Goal: Task Accomplishment & Management: Use online tool/utility

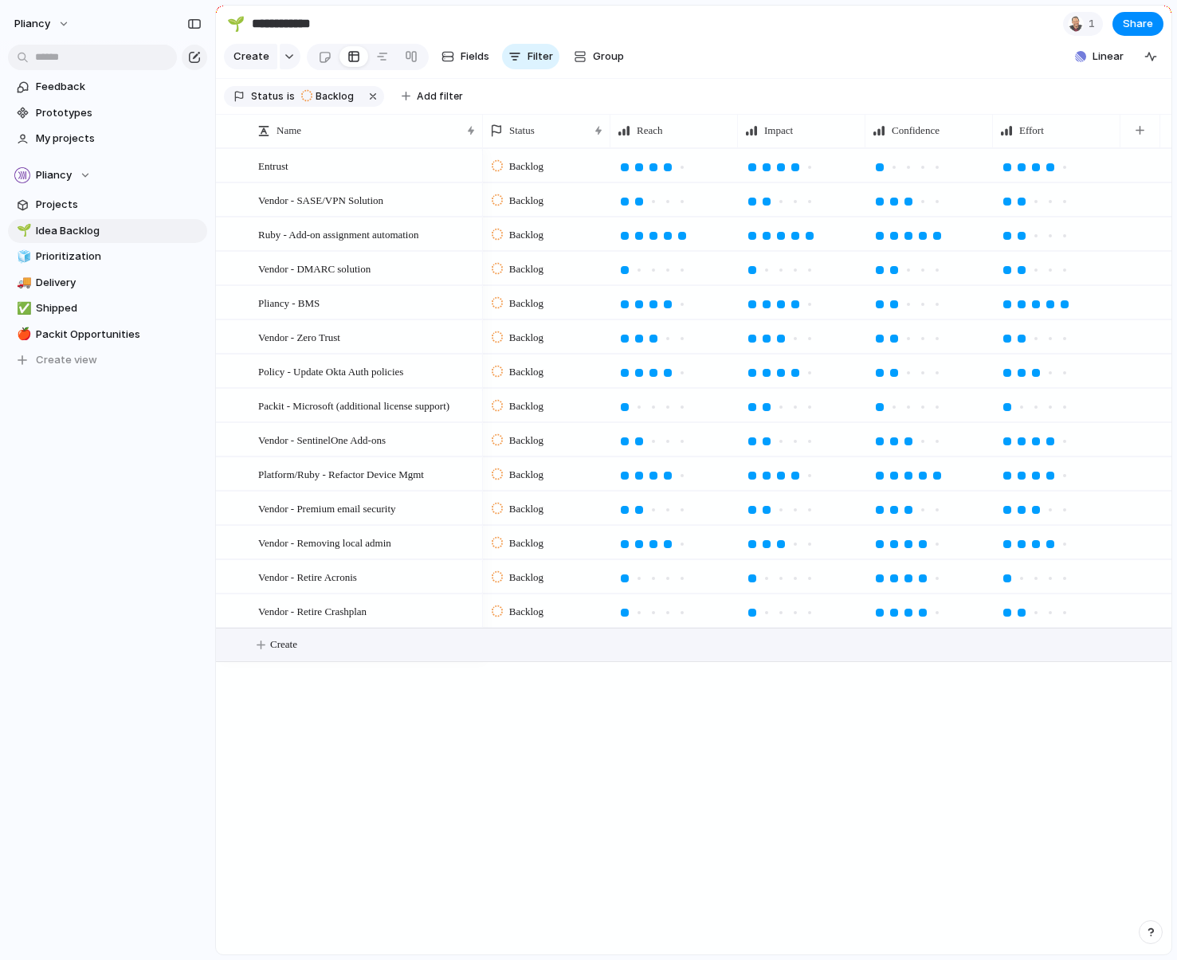
click at [288, 653] on span "Create" at bounding box center [283, 645] width 27 height 16
type textarea "**********"
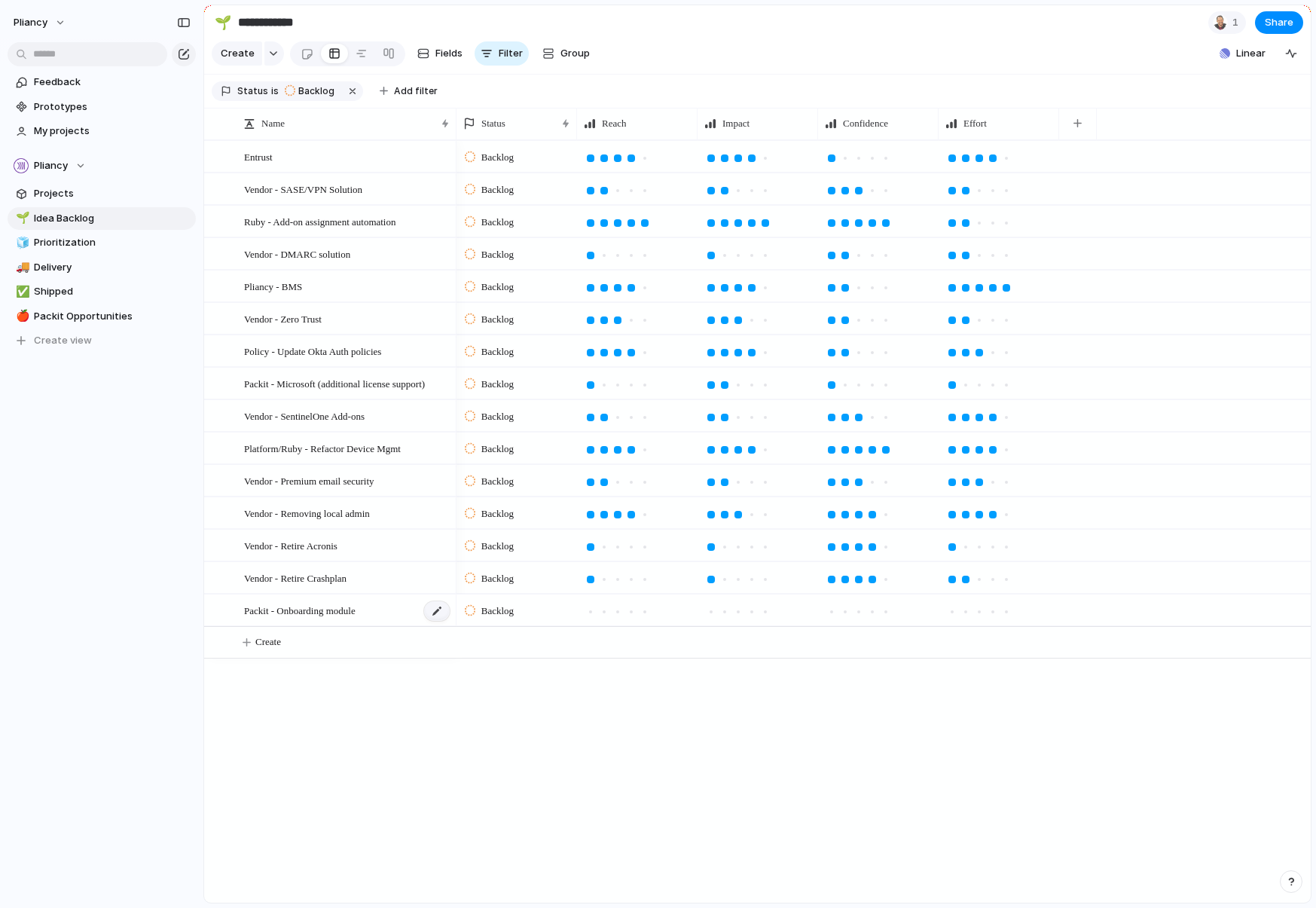
click at [436, 621] on div at bounding box center [437, 611] width 26 height 20
click at [303, 619] on span "Packit - Onboarding module" at bounding box center [300, 610] width 112 height 17
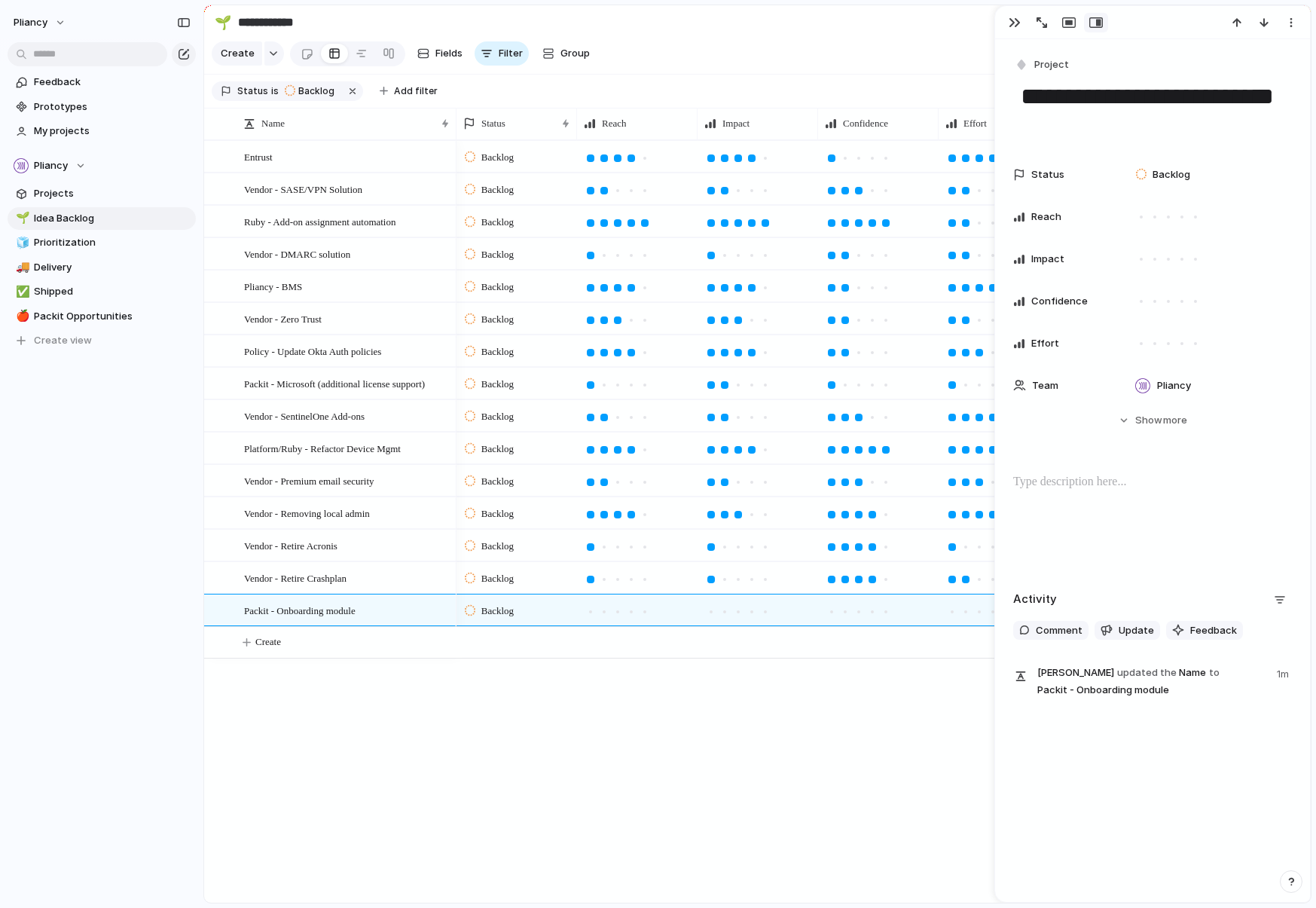
click at [1036, 483] on p at bounding box center [1152, 481] width 279 height 18
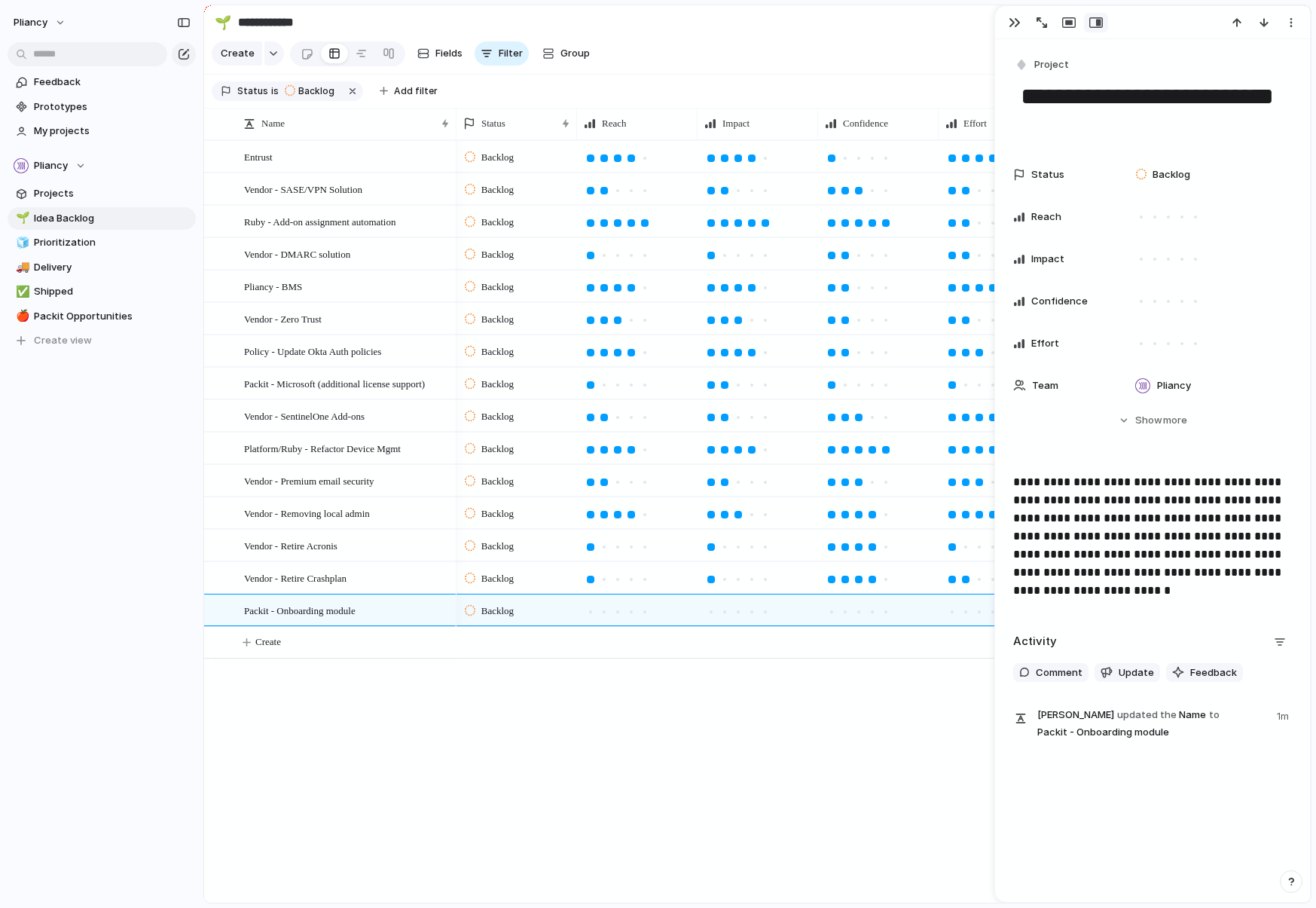
click at [349, 719] on div "Entrust Vendor - SASE/VPN Solution Ruby - Add-on assignment automation Vendor -…" at bounding box center [757, 521] width 1106 height 762
click at [270, 650] on span "Create" at bounding box center [268, 642] width 26 height 15
paste textarea "**********"
type textarea "**********"
click at [364, 655] on textarea "**********" at bounding box center [344, 655] width 201 height 17
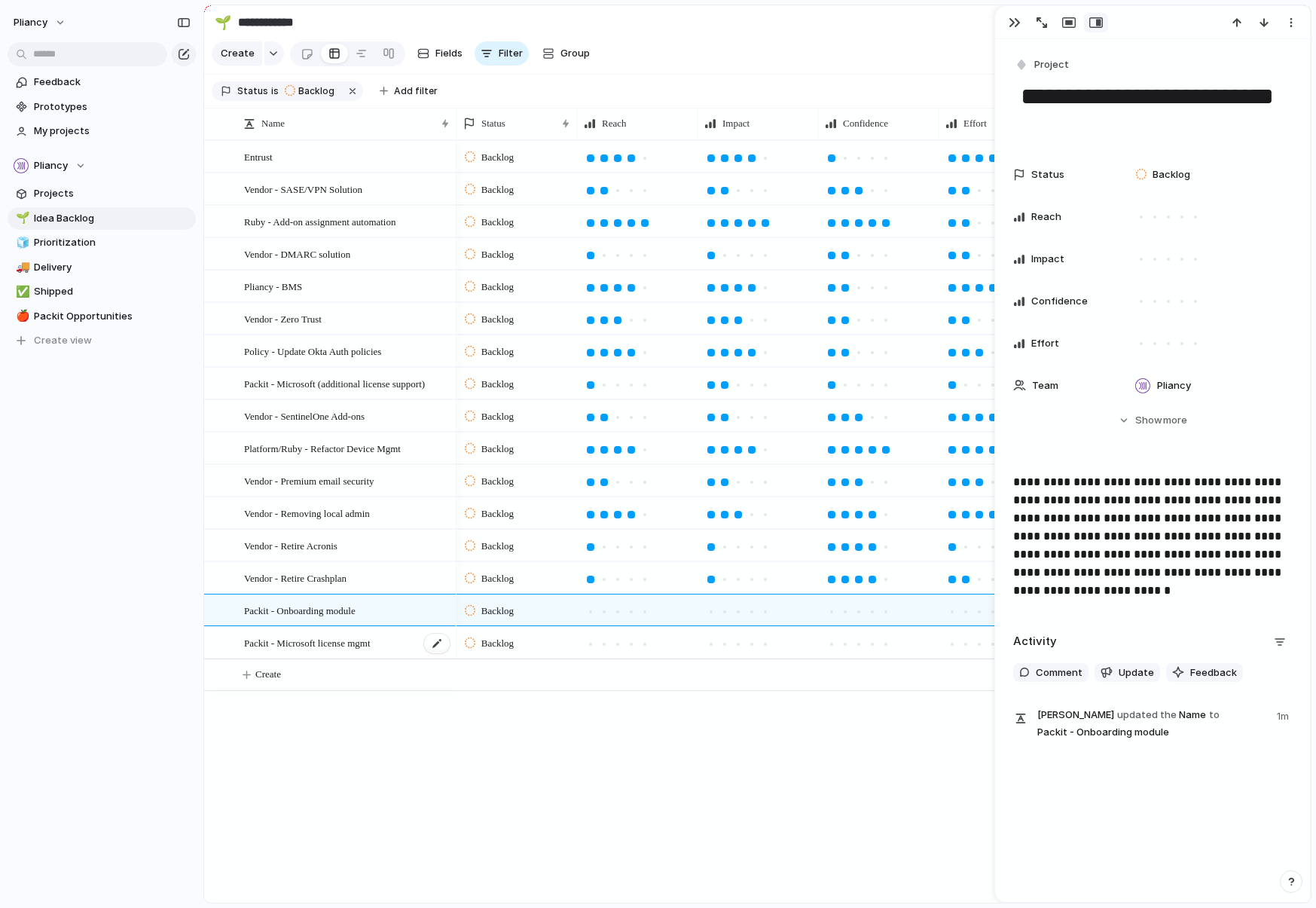
click at [355, 651] on span "Packit - Microsoft license mgmt" at bounding box center [307, 642] width 127 height 17
type textarea "**********"
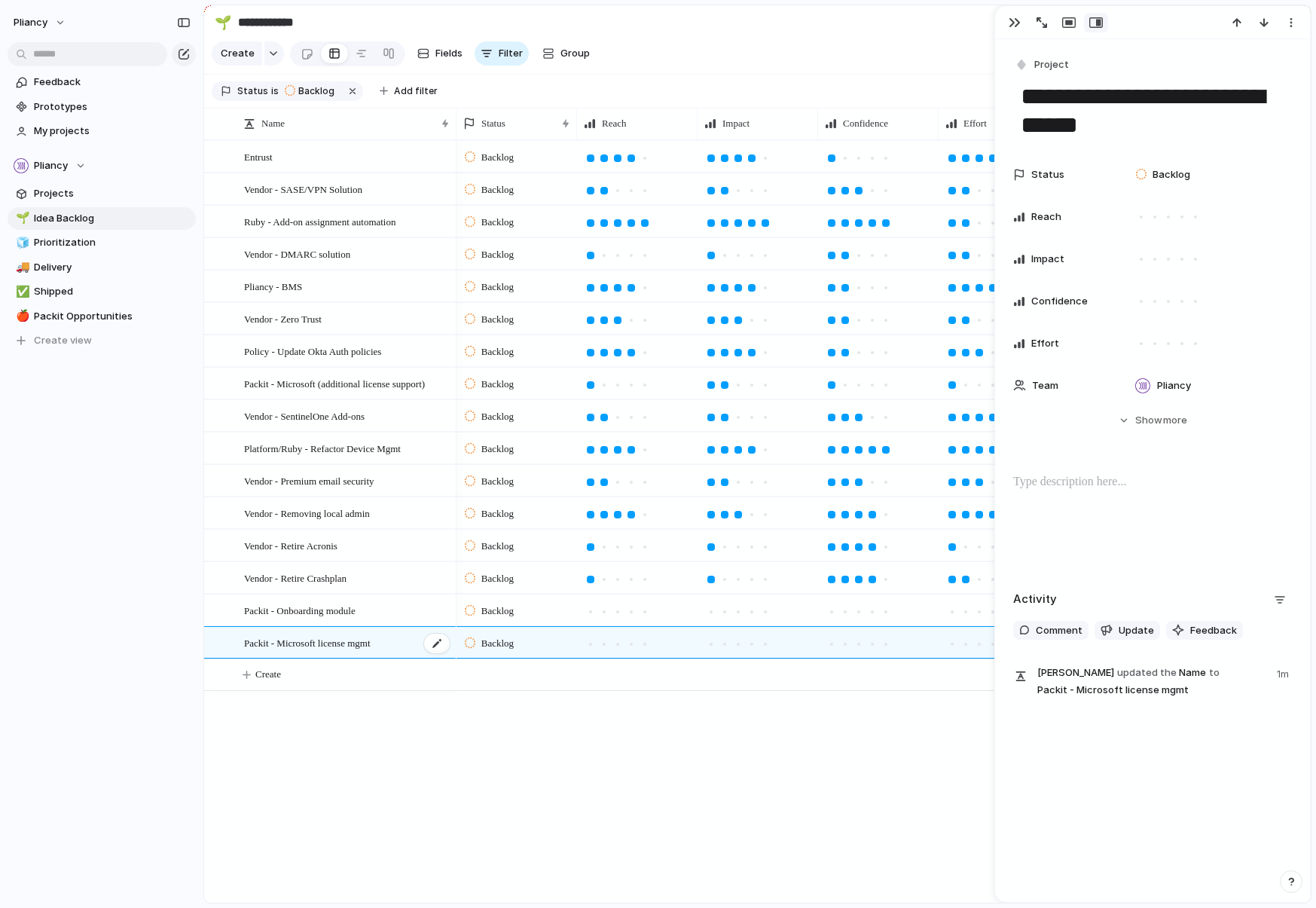
click at [354, 651] on span "Packit - Microsoft license mgmt" at bounding box center [307, 642] width 127 height 17
click at [1035, 482] on p at bounding box center [1152, 481] width 279 height 18
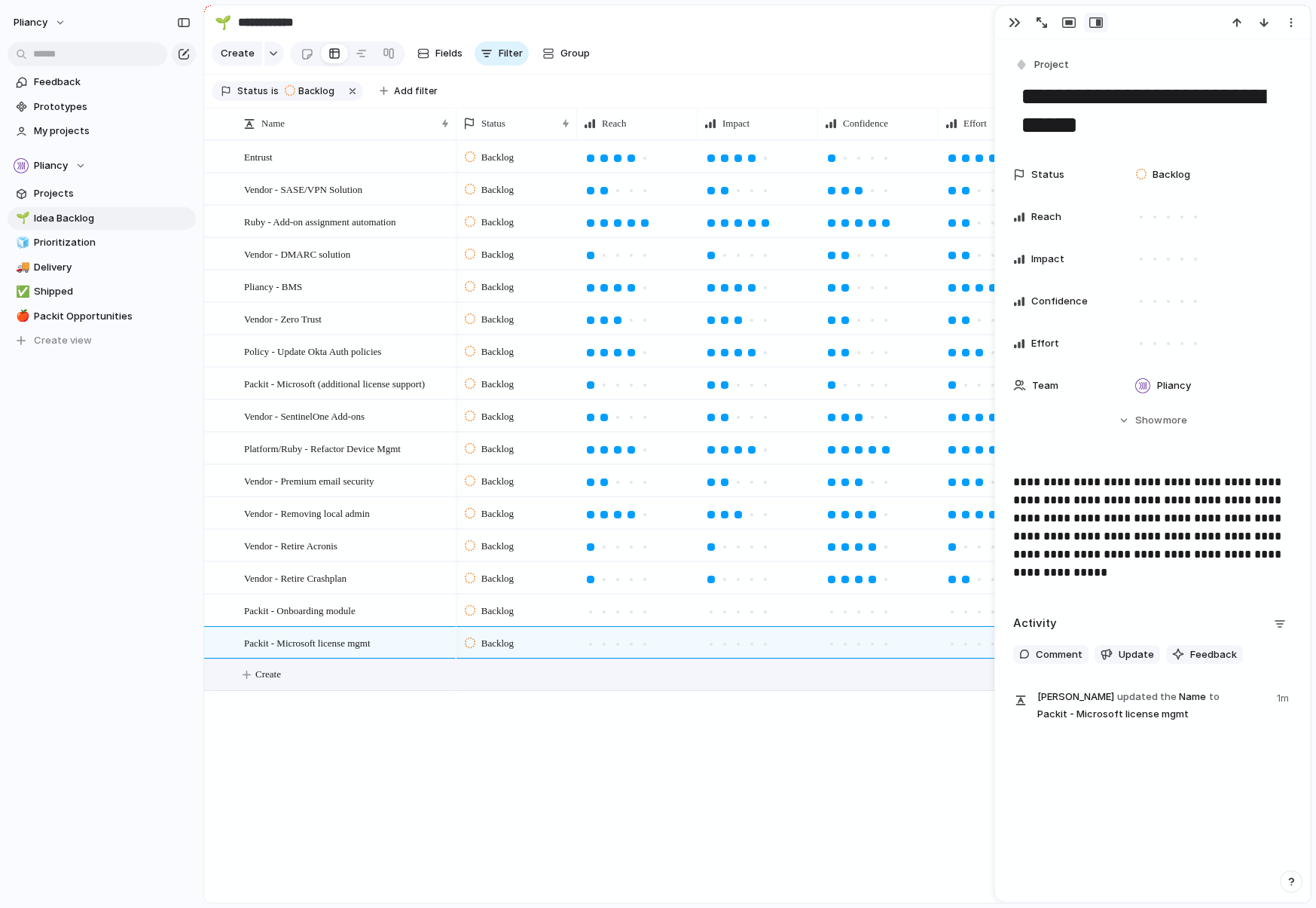
click at [265, 682] on span "Create" at bounding box center [268, 674] width 26 height 15
type textarea "**********"
click at [355, 684] on span "Packit - License pool (billing)" at bounding box center [303, 674] width 117 height 17
type textarea "**********"
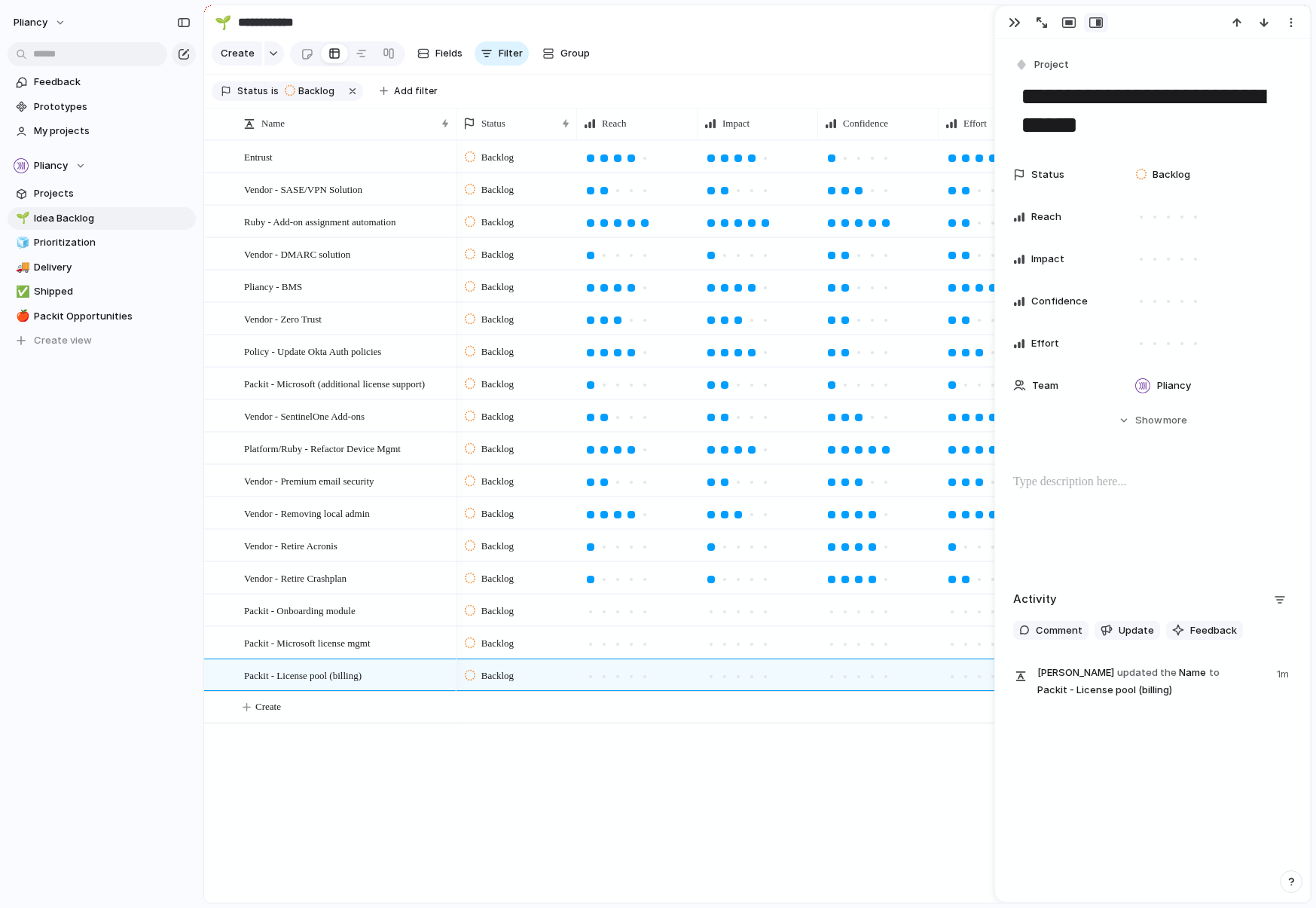
click at [1040, 487] on p at bounding box center [1152, 481] width 279 height 18
click at [699, 811] on div "Backlog Backlog Backlog Backlog Backlog Backlog Backlog Backlog Backlog Backlog…" at bounding box center [884, 521] width 855 height 762
click at [488, 785] on div "Backlog Backlog Backlog Backlog Backlog Backlog Backlog Backlog Backlog Backlog…" at bounding box center [884, 521] width 855 height 762
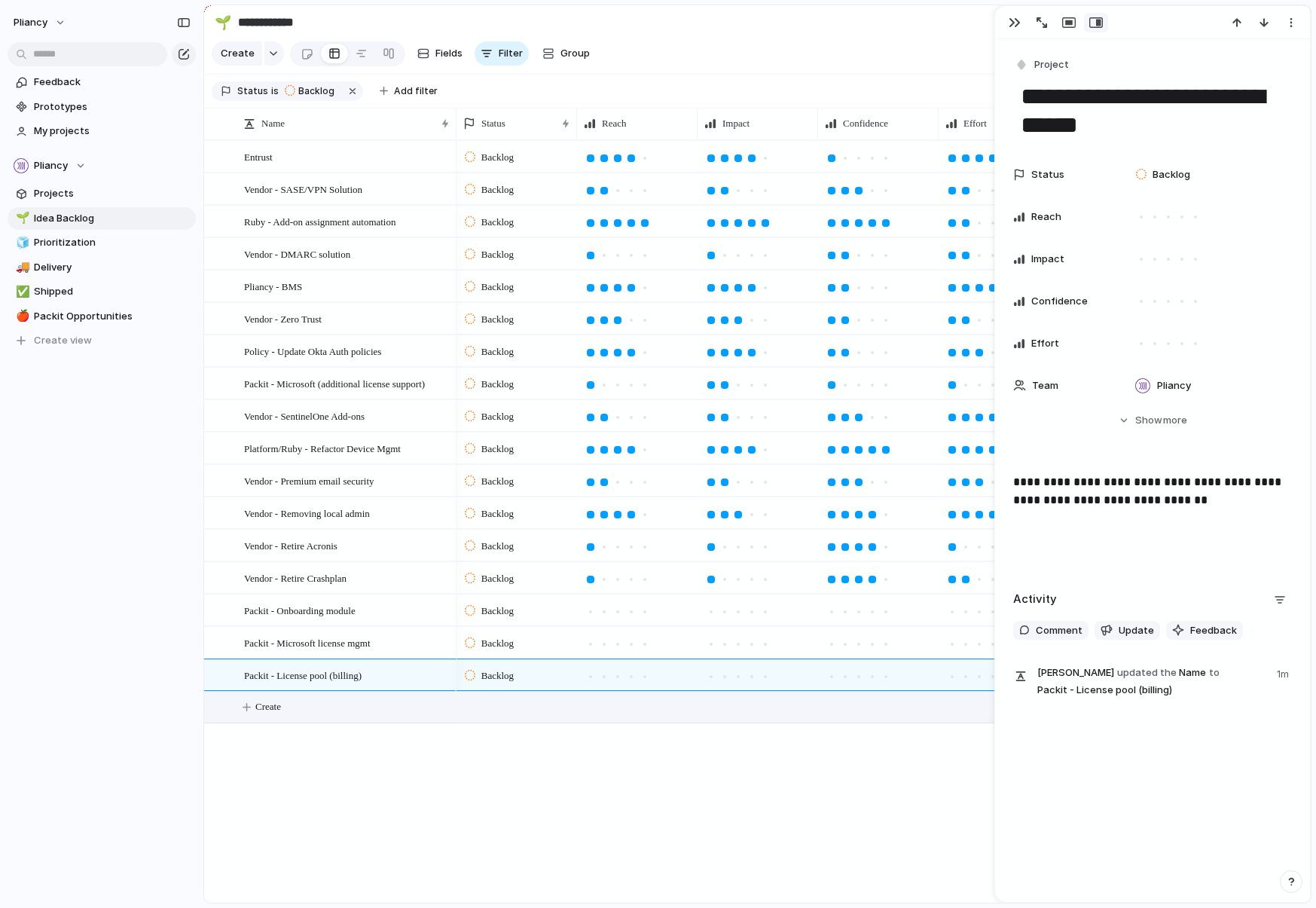
click at [276, 714] on span "Create" at bounding box center [268, 707] width 26 height 15
type textarea "**********"
click at [367, 724] on div "Packit - SentinelOne" at bounding box center [347, 707] width 207 height 31
type textarea "**********"
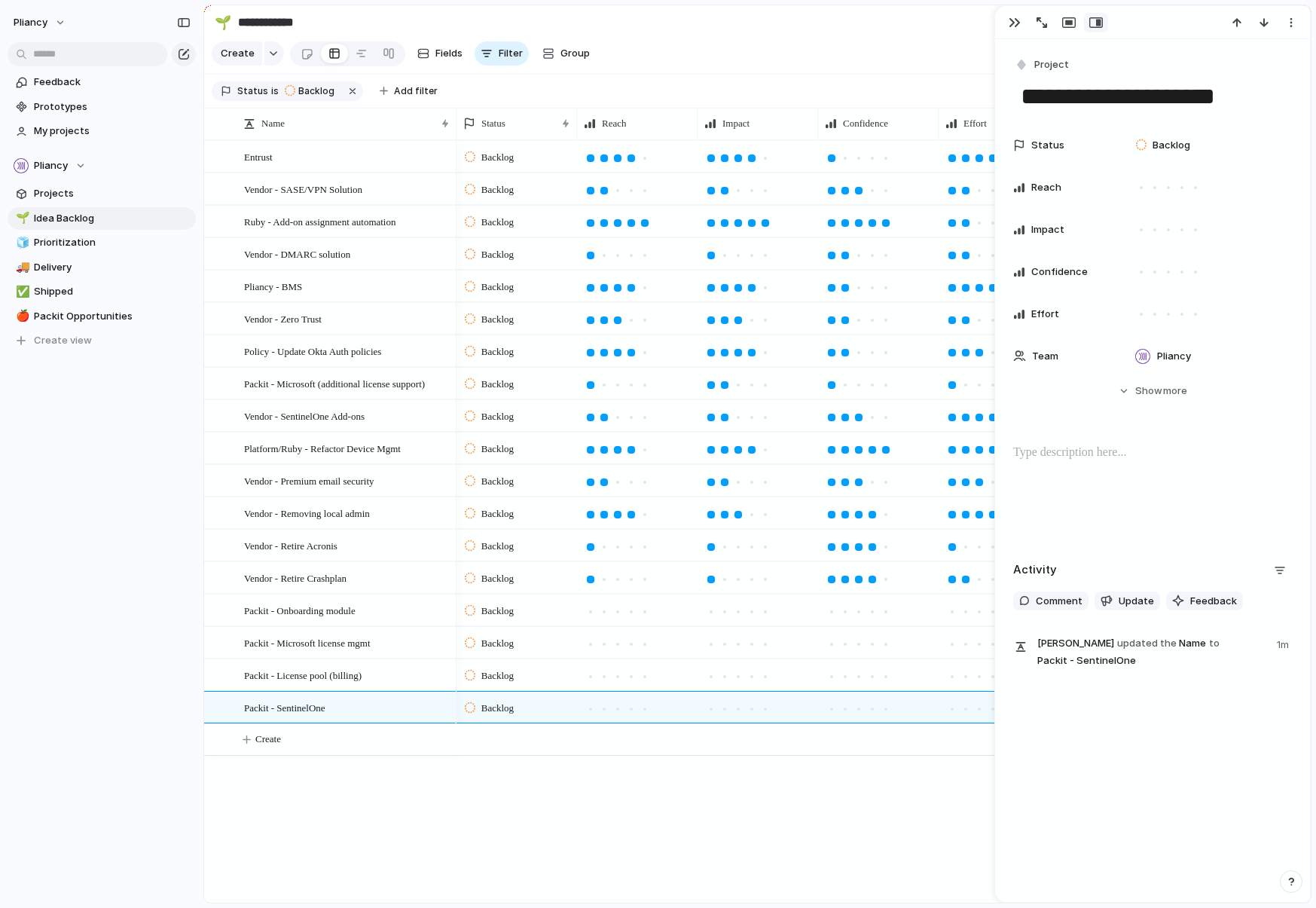
click at [1028, 461] on div at bounding box center [1152, 492] width 279 height 96
click at [1112, 187] on div at bounding box center [1169, 187] width 13 height 13
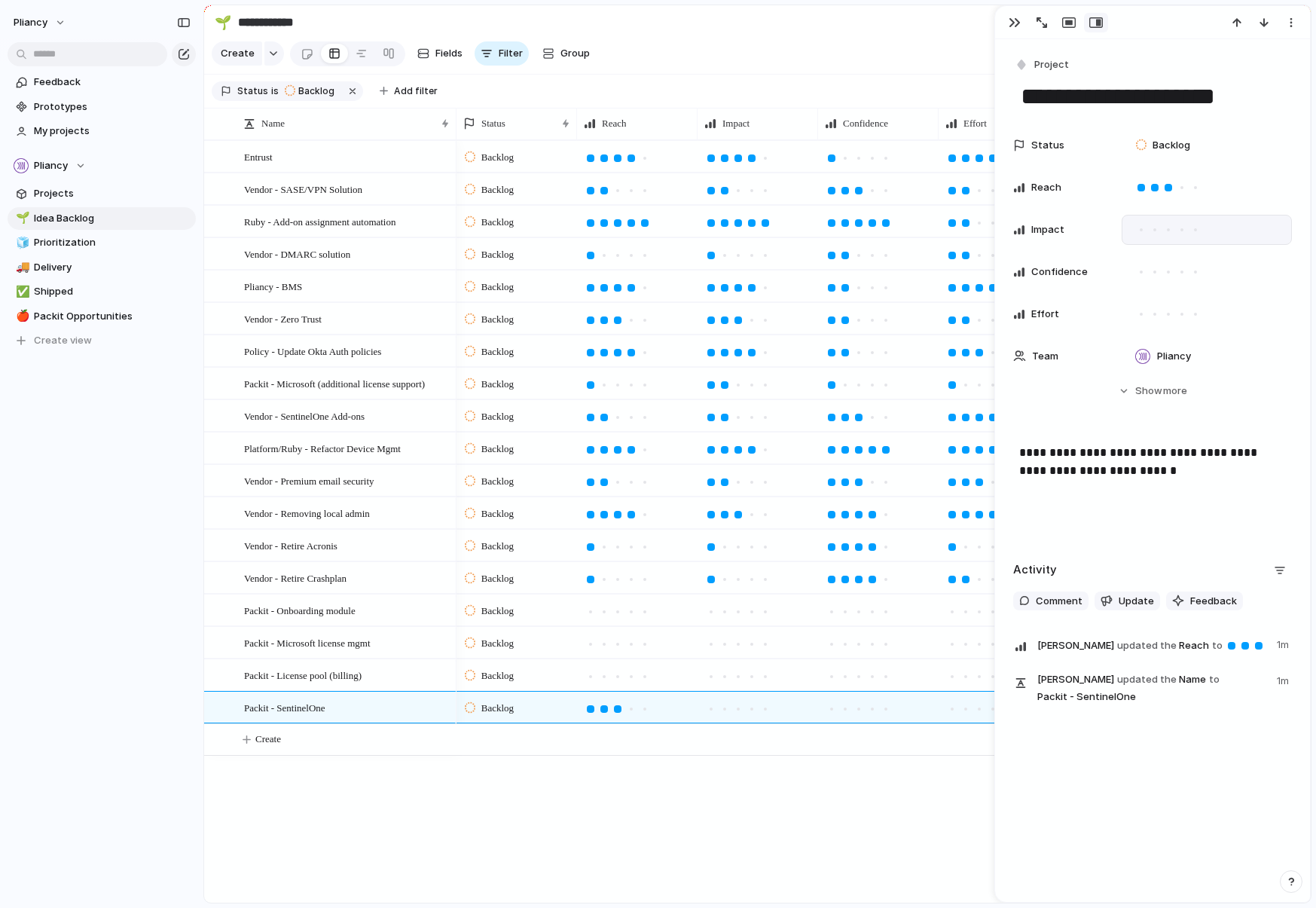
click at [1112, 232] on div at bounding box center [1141, 230] width 13 height 13
click at [1112, 271] on div at bounding box center [1141, 271] width 3 height 3
click at [318, 684] on span "Packit - License pool (billing)" at bounding box center [303, 674] width 117 height 17
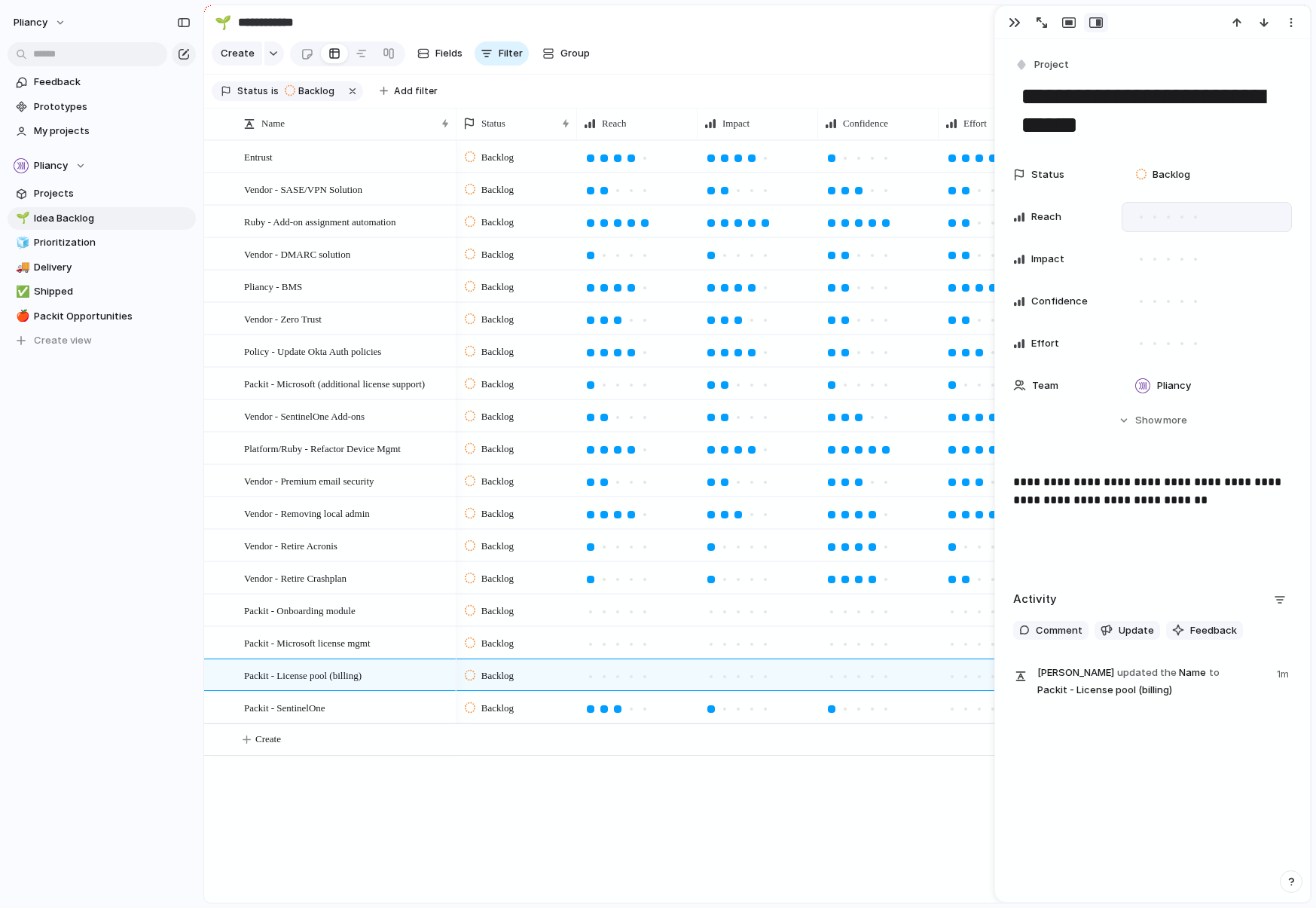
click at [1112, 218] on div at bounding box center [1195, 217] width 13 height 13
click at [1112, 260] on div at bounding box center [1169, 259] width 13 height 13
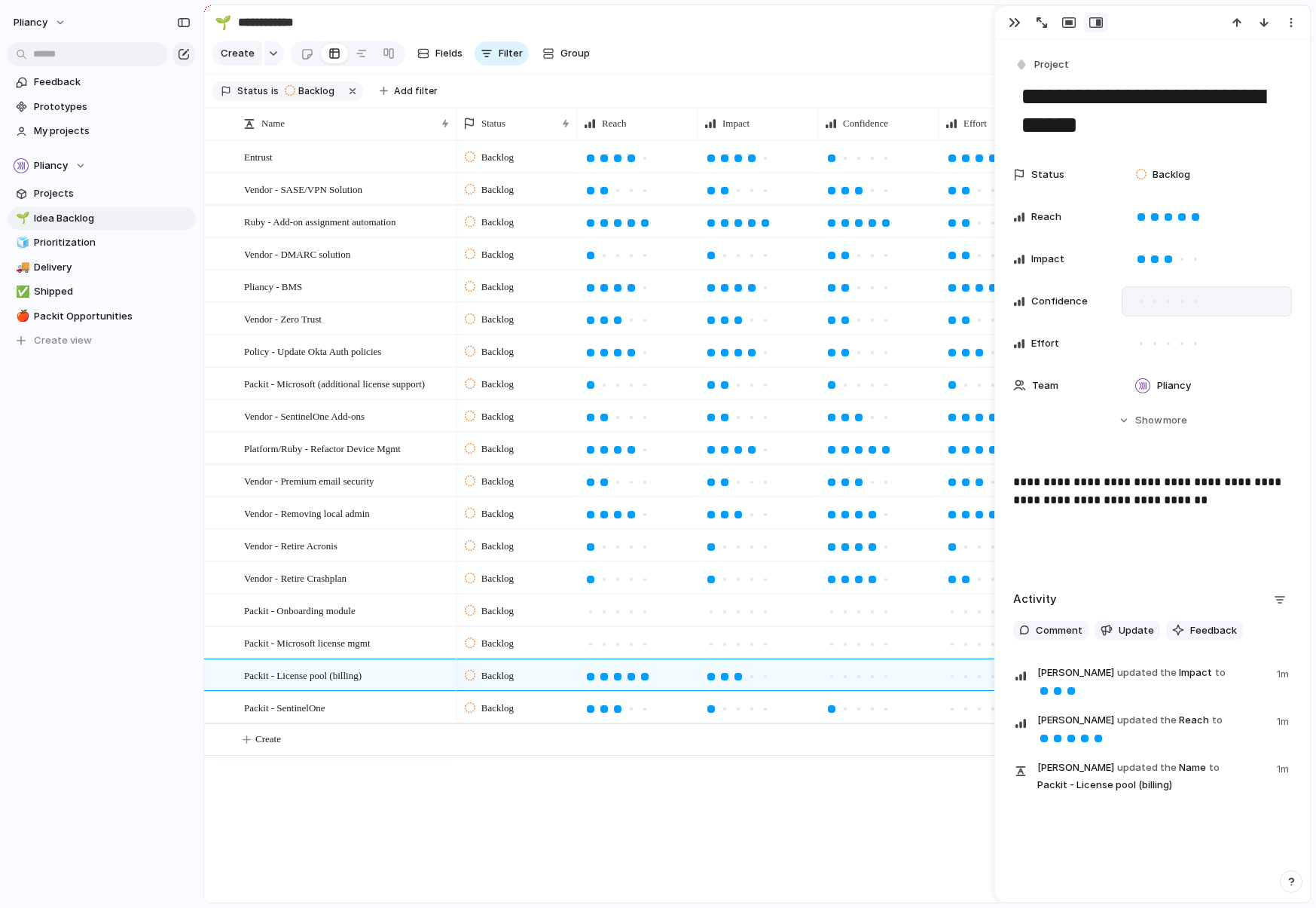
click at [1112, 302] on div at bounding box center [1182, 302] width 13 height 13
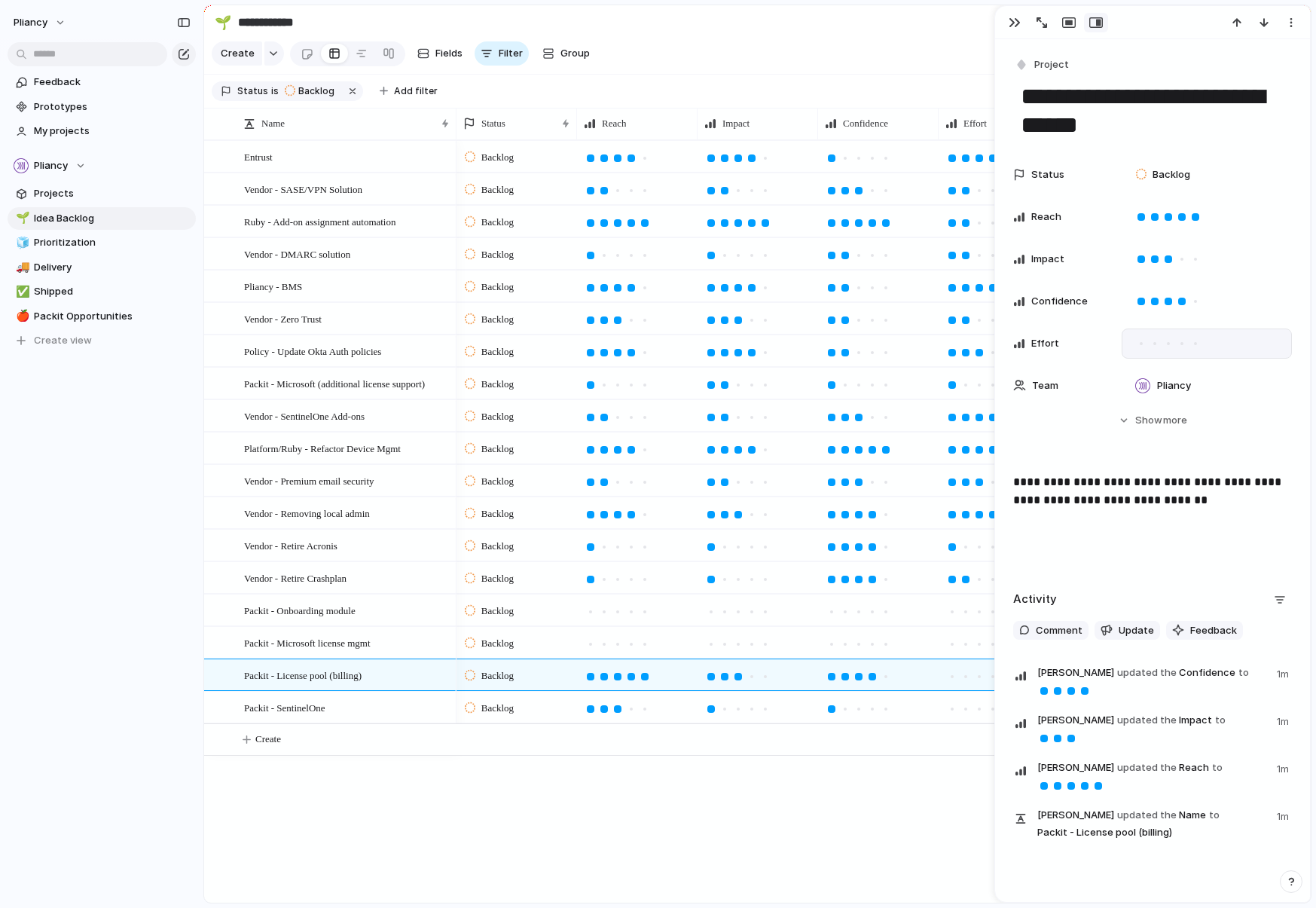
click at [1112, 343] on div at bounding box center [1168, 343] width 3 height 3
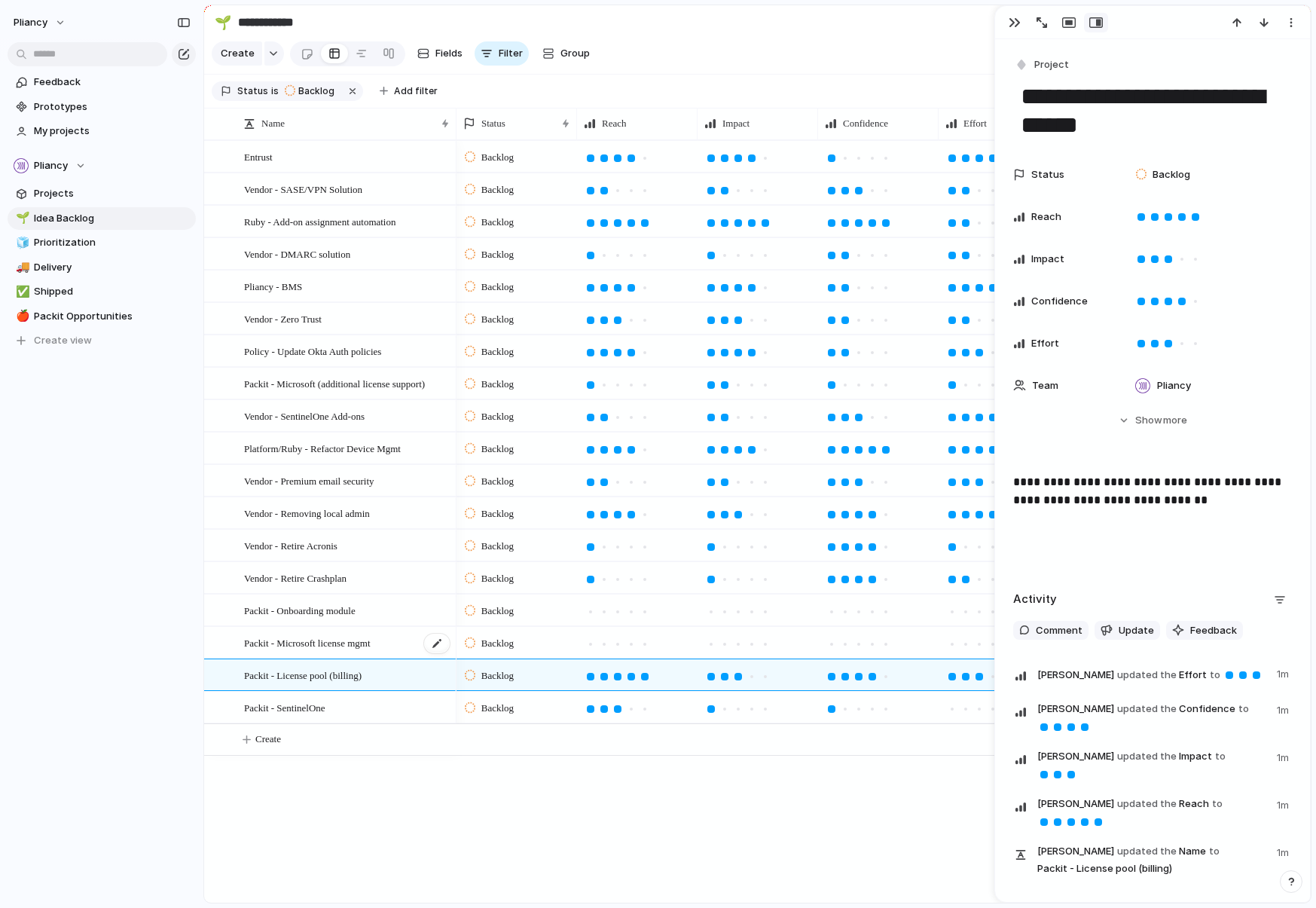
click at [345, 651] on span "Packit - Microsoft license mgmt" at bounding box center [307, 642] width 127 height 17
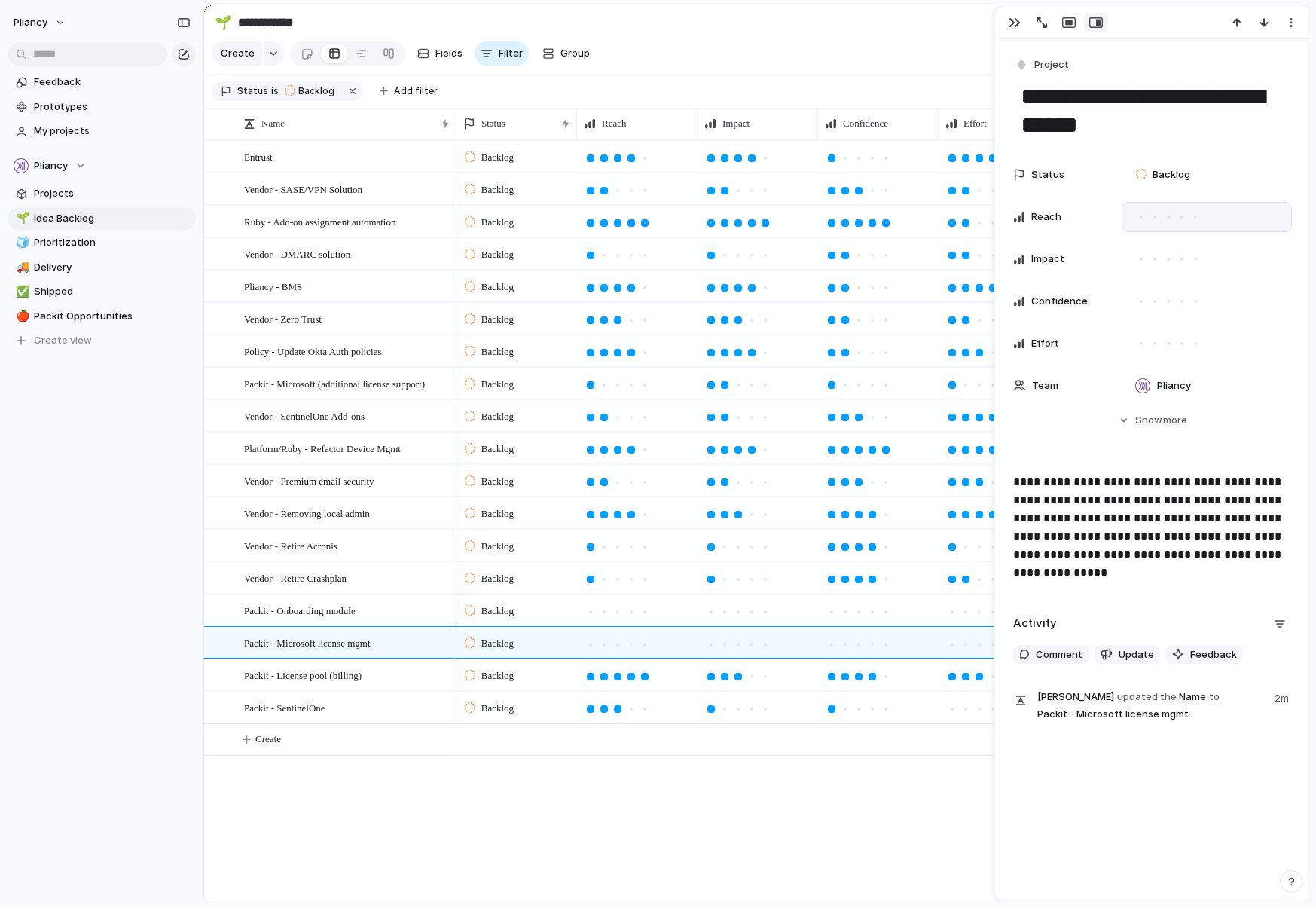
click at [1112, 216] on div at bounding box center [1195, 217] width 3 height 3
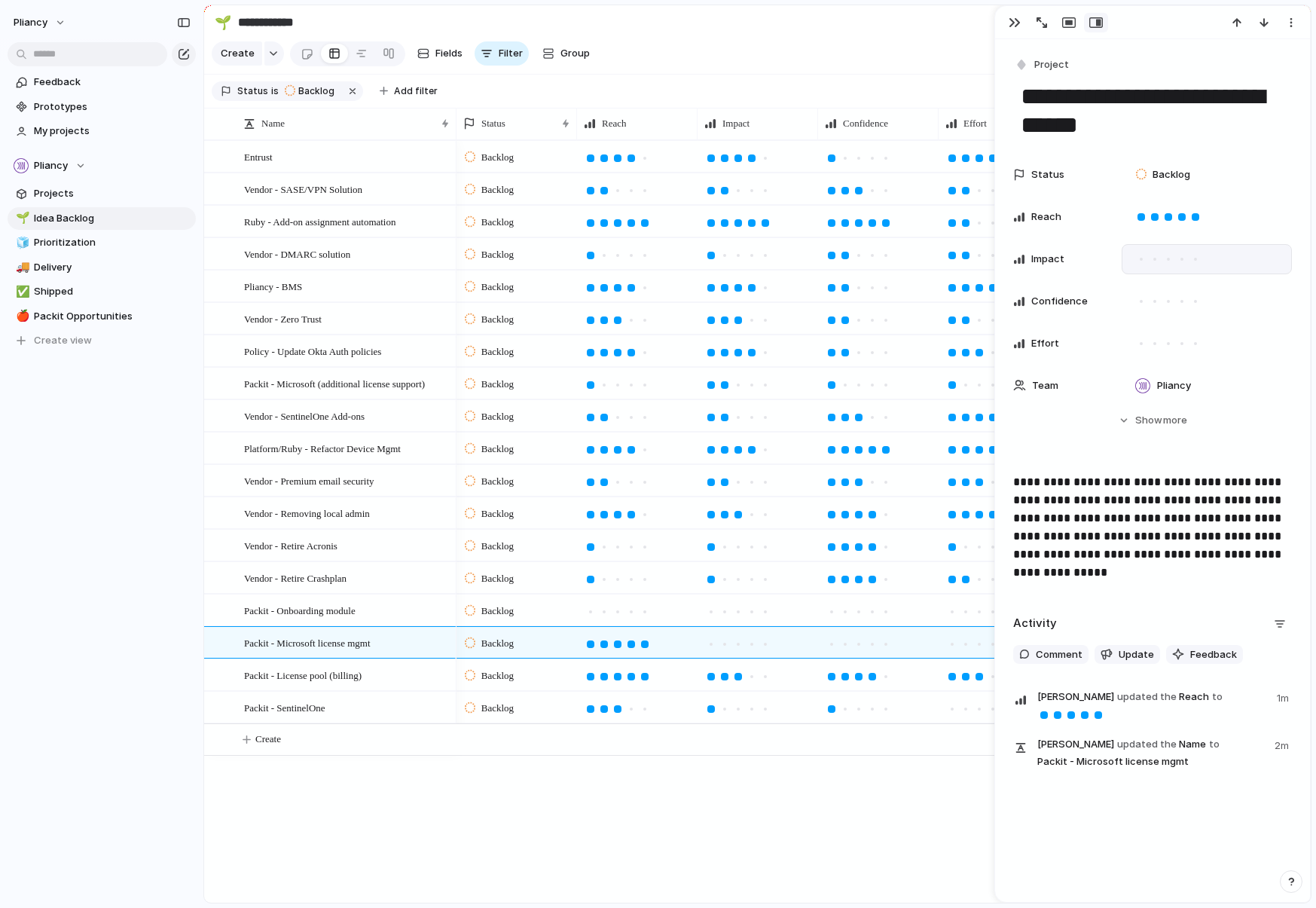
click at [1112, 258] on div at bounding box center [1182, 258] width 3 height 3
click at [1112, 300] on div at bounding box center [1182, 301] width 3 height 3
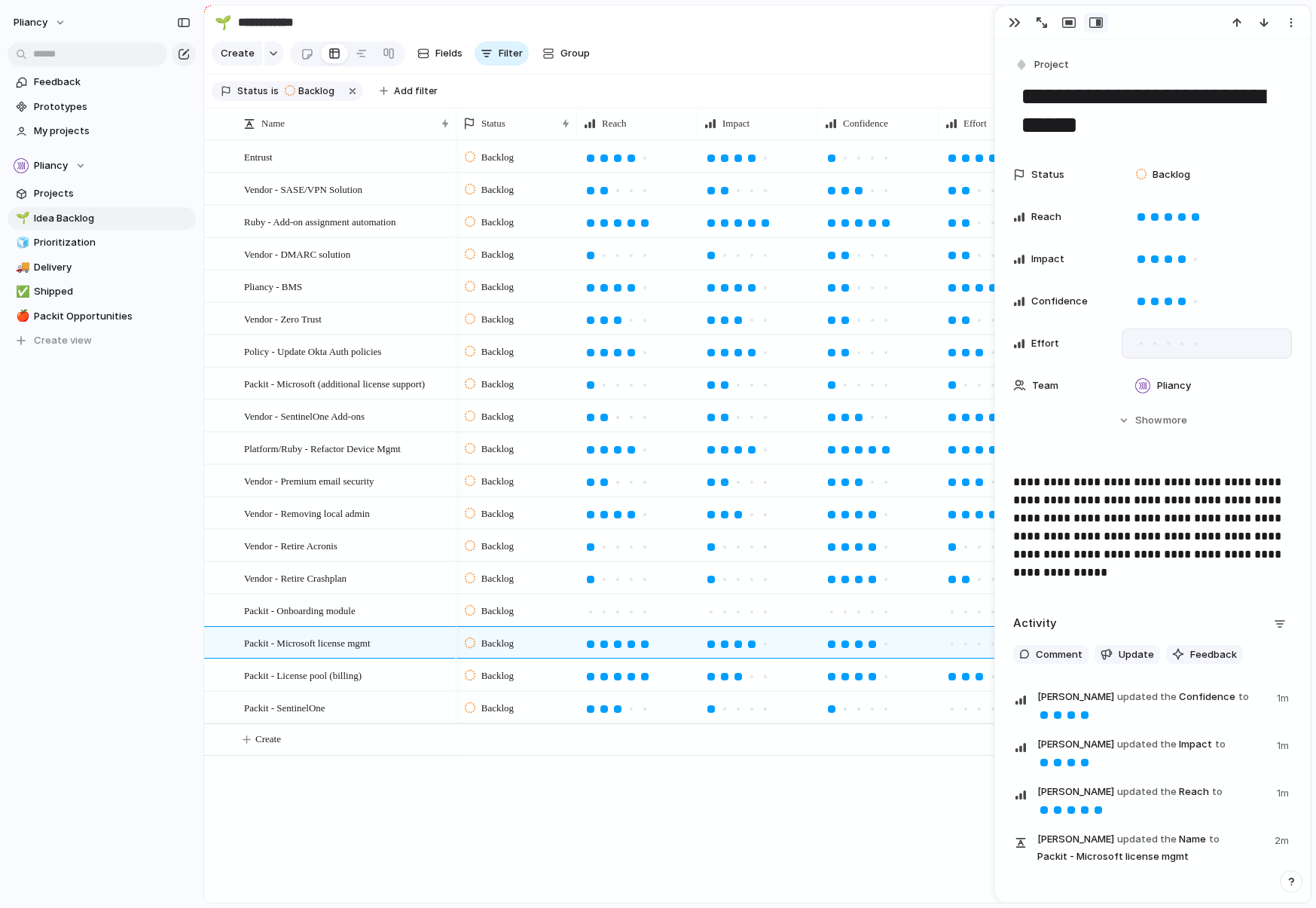
click at [1112, 342] on div at bounding box center [1182, 343] width 3 height 3
click at [355, 619] on span "Packit - Onboarding module" at bounding box center [300, 610] width 112 height 17
type textarea "**********"
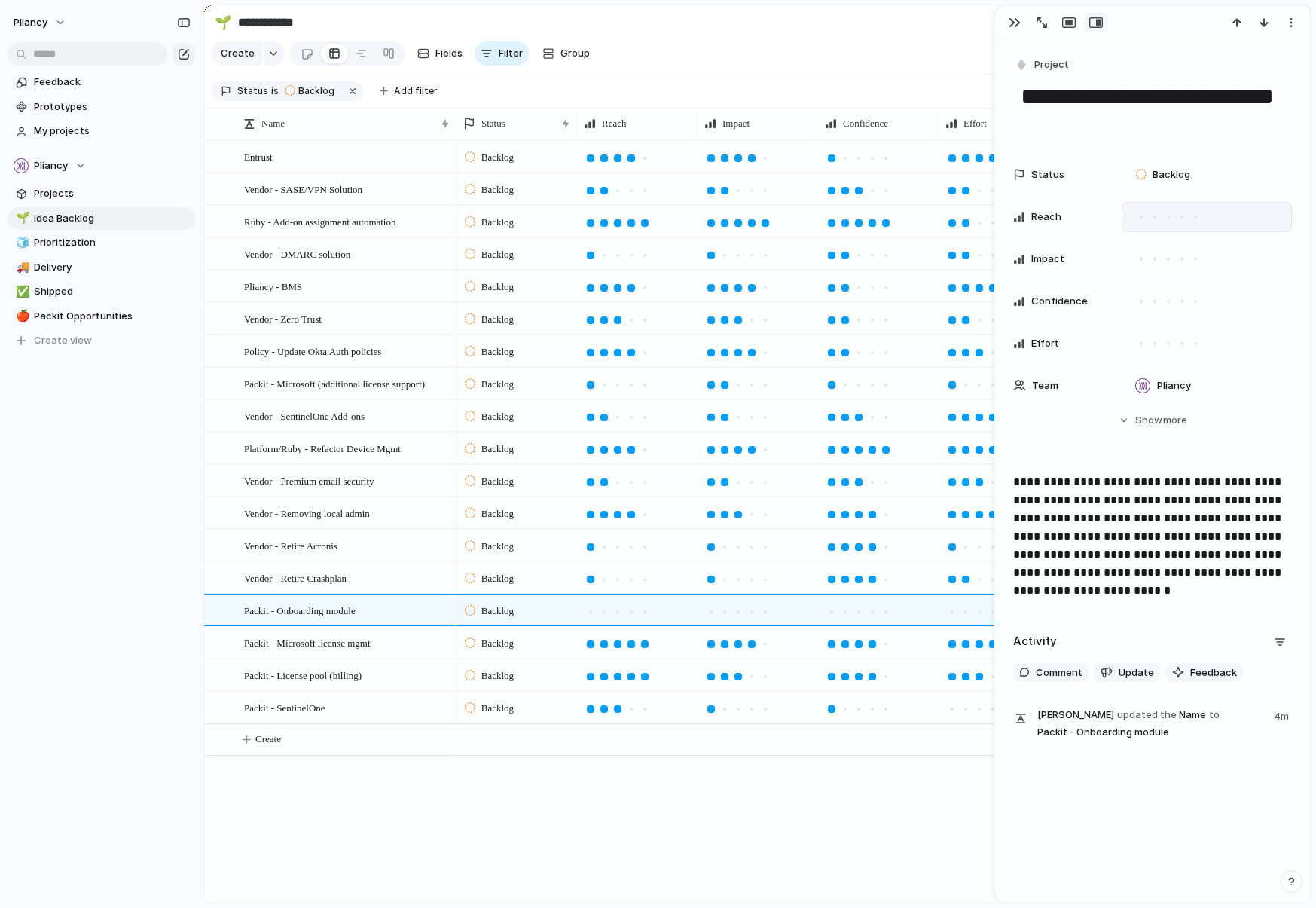
click at [1112, 217] on div at bounding box center [1195, 217] width 3 height 3
click at [1112, 257] on div at bounding box center [1182, 258] width 3 height 3
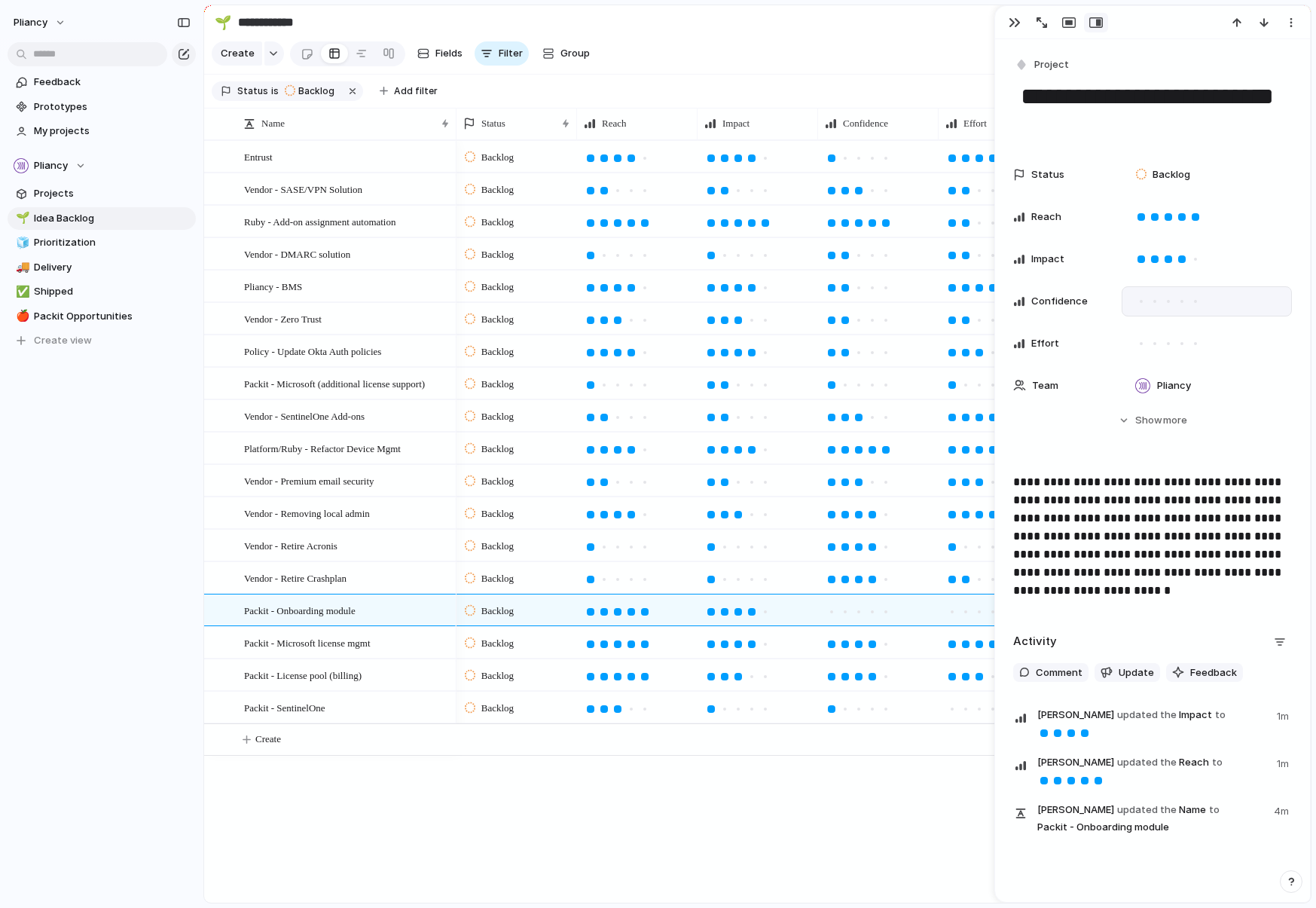
click at [1112, 303] on div at bounding box center [1182, 302] width 13 height 13
click at [1112, 343] on div at bounding box center [1182, 343] width 3 height 3
click at [799, 842] on div "Backlog Backlog Backlog Backlog Backlog Backlog Backlog Backlog Backlog Backlog…" at bounding box center [884, 521] width 855 height 762
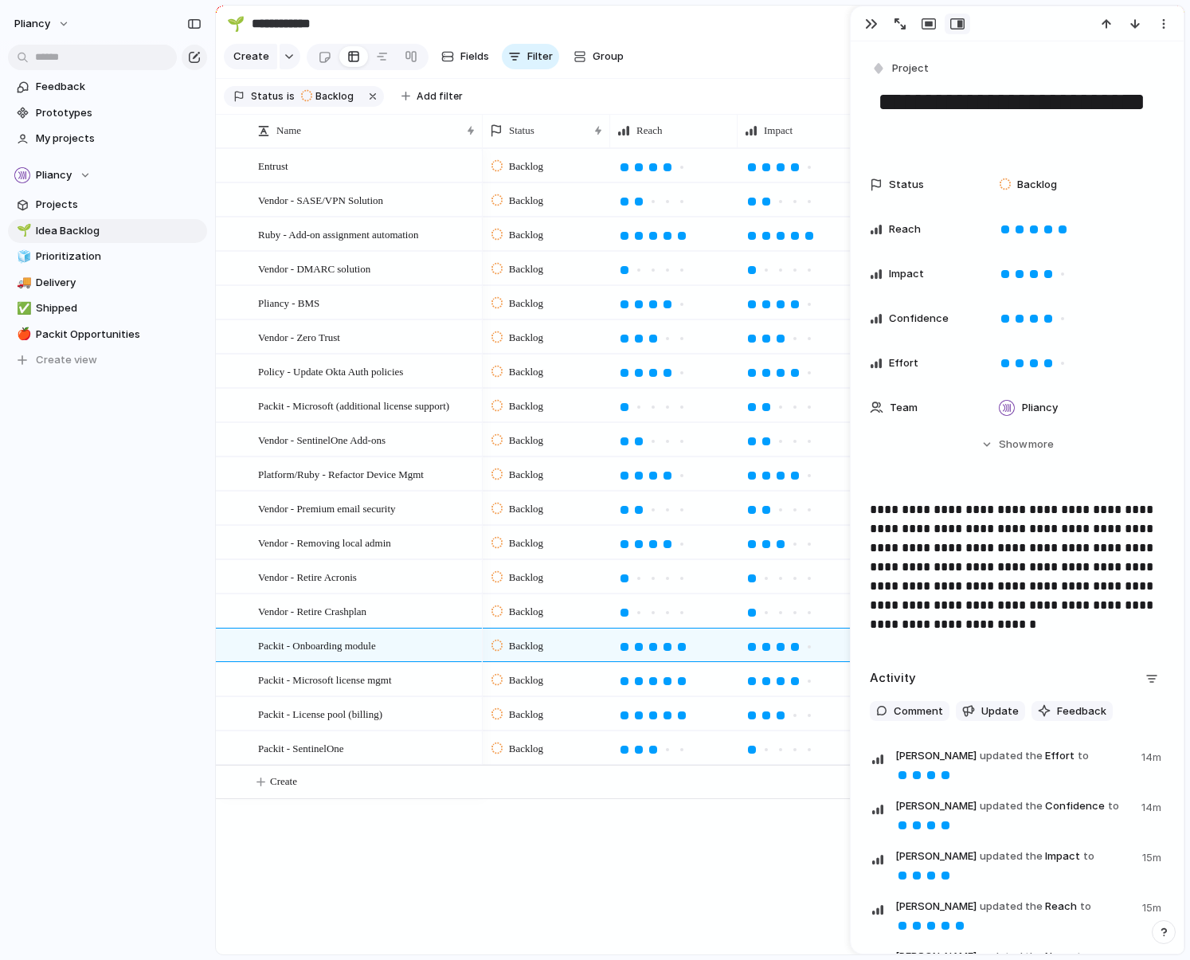
click at [94, 632] on div "Pliancy Feedback Prototypes My projects Pliancy Projects 🌱 Idea Backlog 🧊 Prior…" at bounding box center [107, 480] width 215 height 960
click at [874, 27] on div "button" at bounding box center [871, 24] width 13 height 13
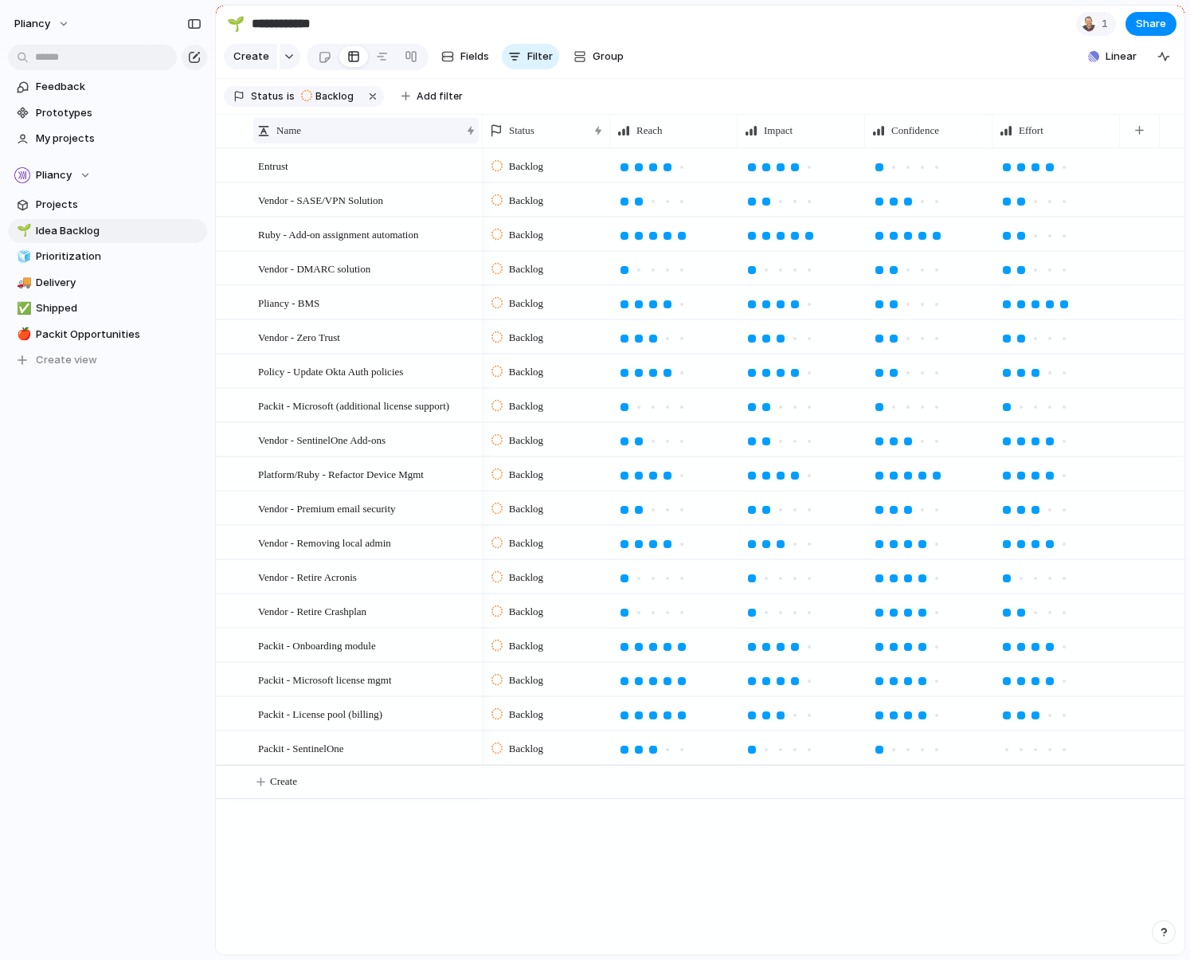
click at [375, 139] on div "Name" at bounding box center [358, 131] width 203 height 16
click at [312, 172] on span "Sort ascending" at bounding box center [322, 178] width 77 height 16
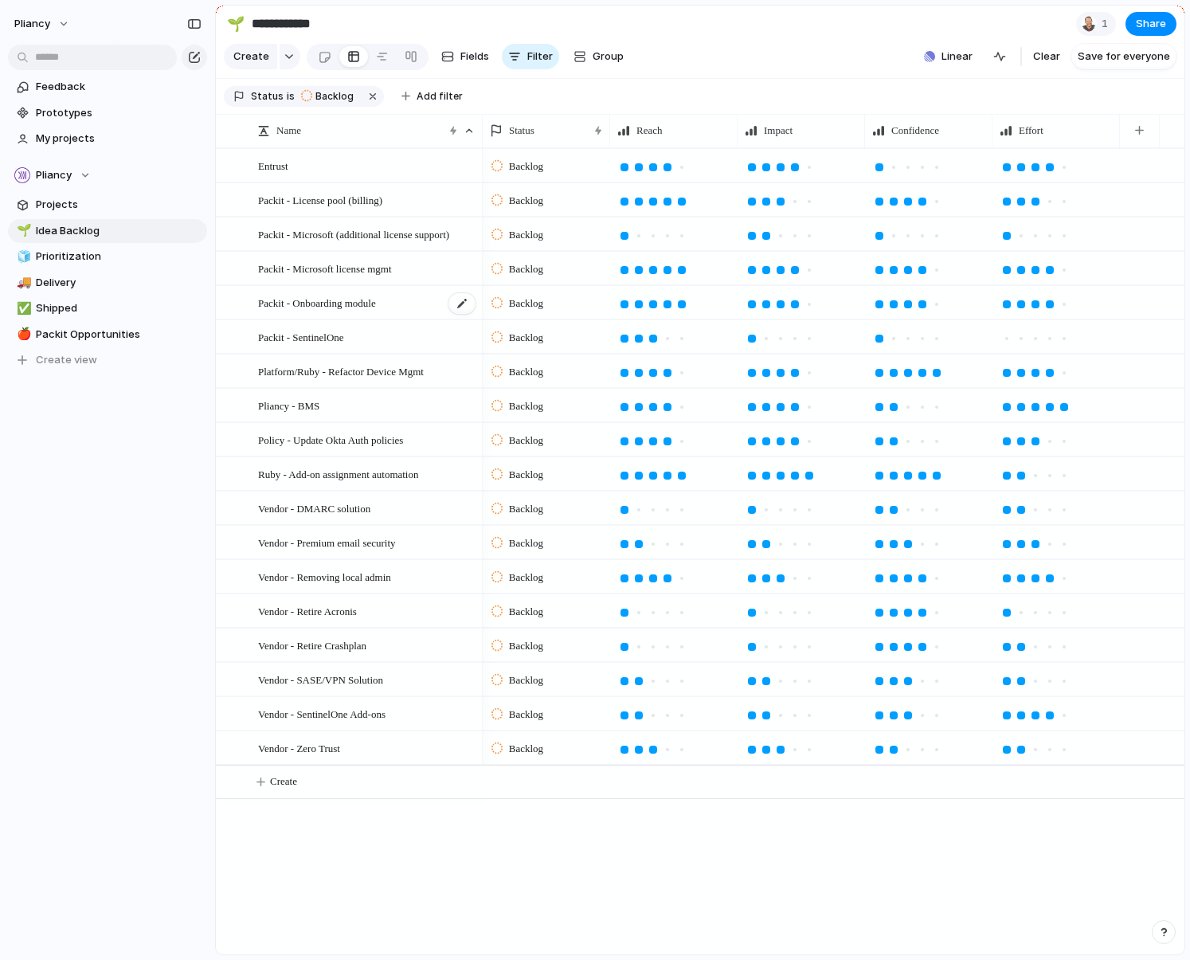
click at [357, 312] on span "Packit - Onboarding module" at bounding box center [317, 302] width 118 height 18
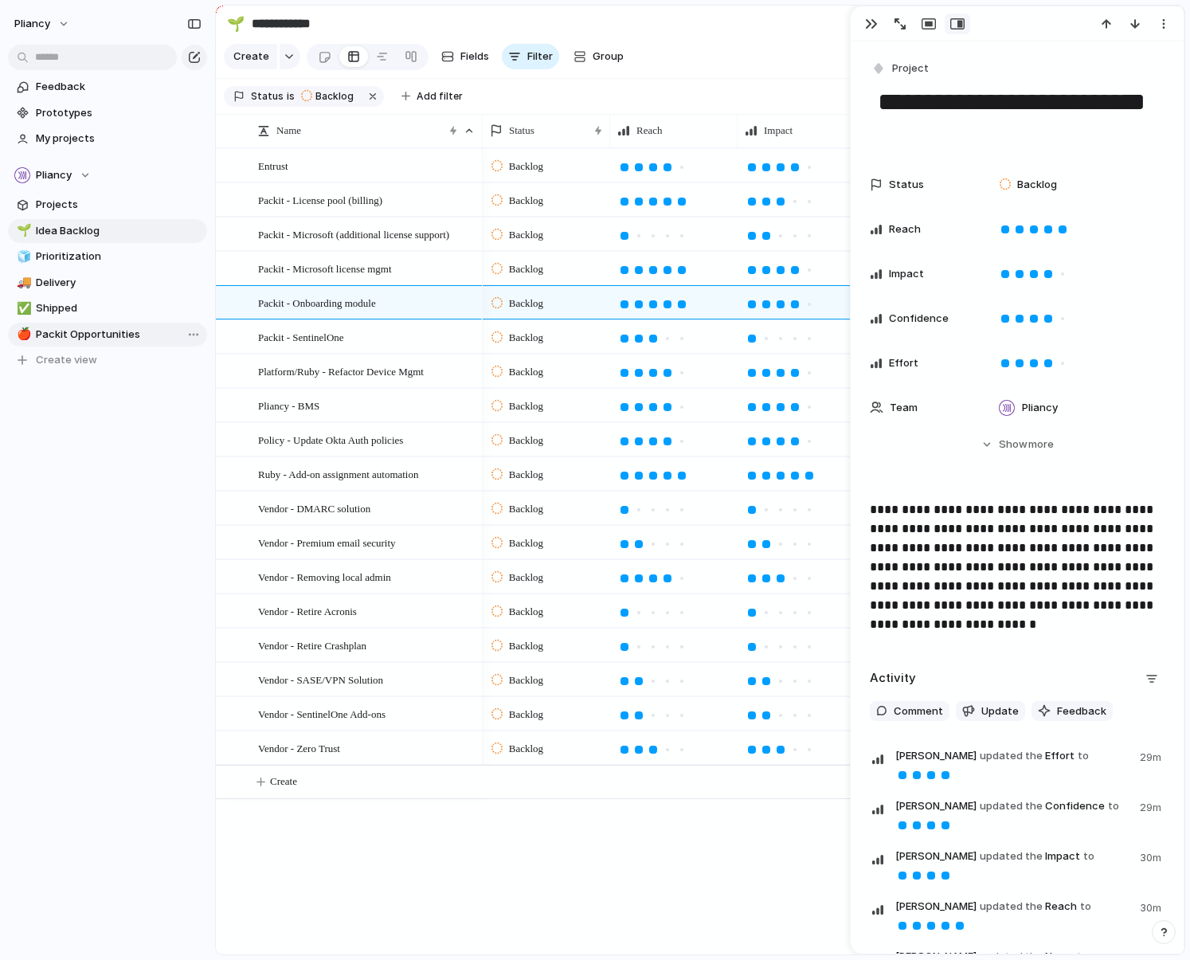
click at [84, 336] on span "Packit Opportunities" at bounding box center [119, 335] width 166 height 16
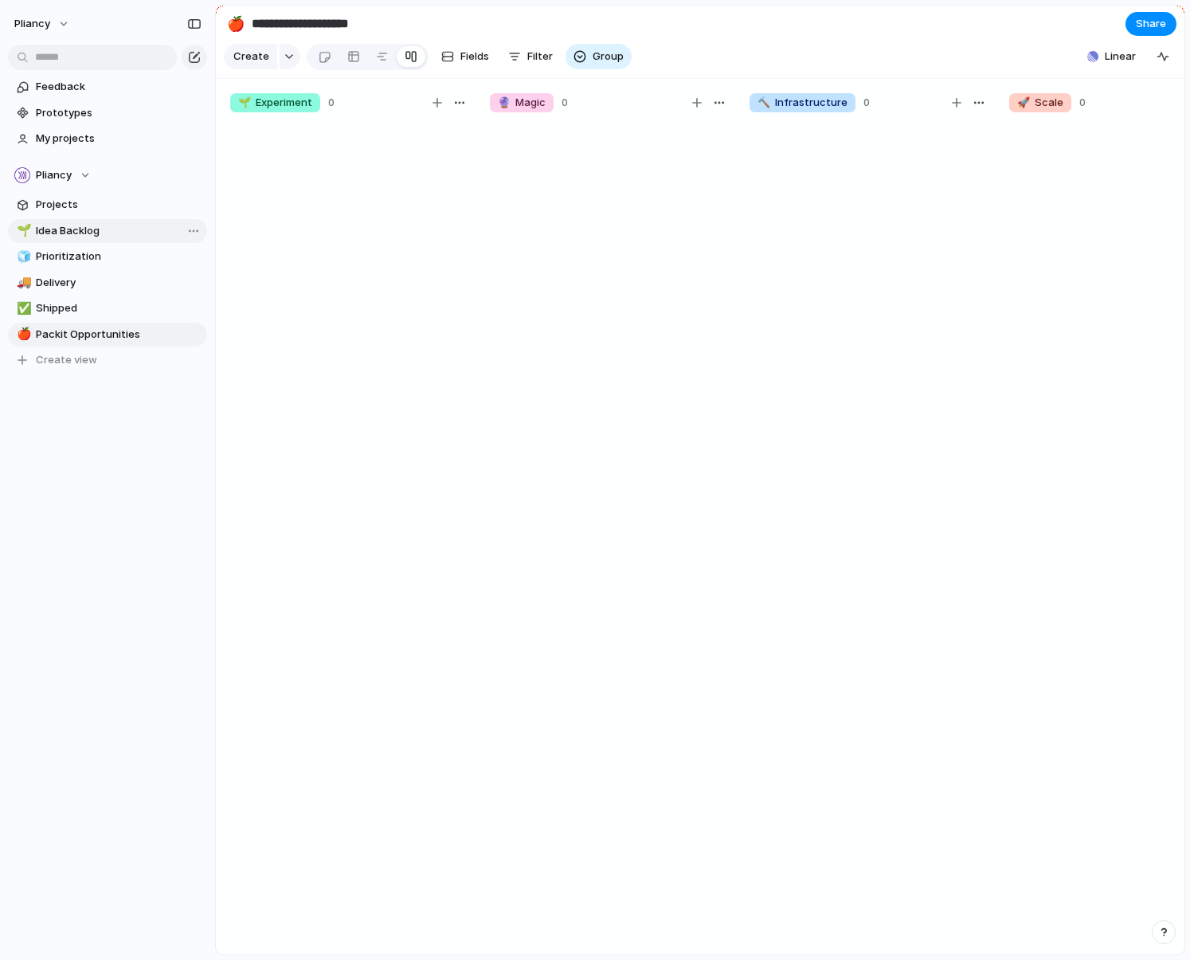
click at [74, 233] on span "Idea Backlog" at bounding box center [119, 231] width 166 height 16
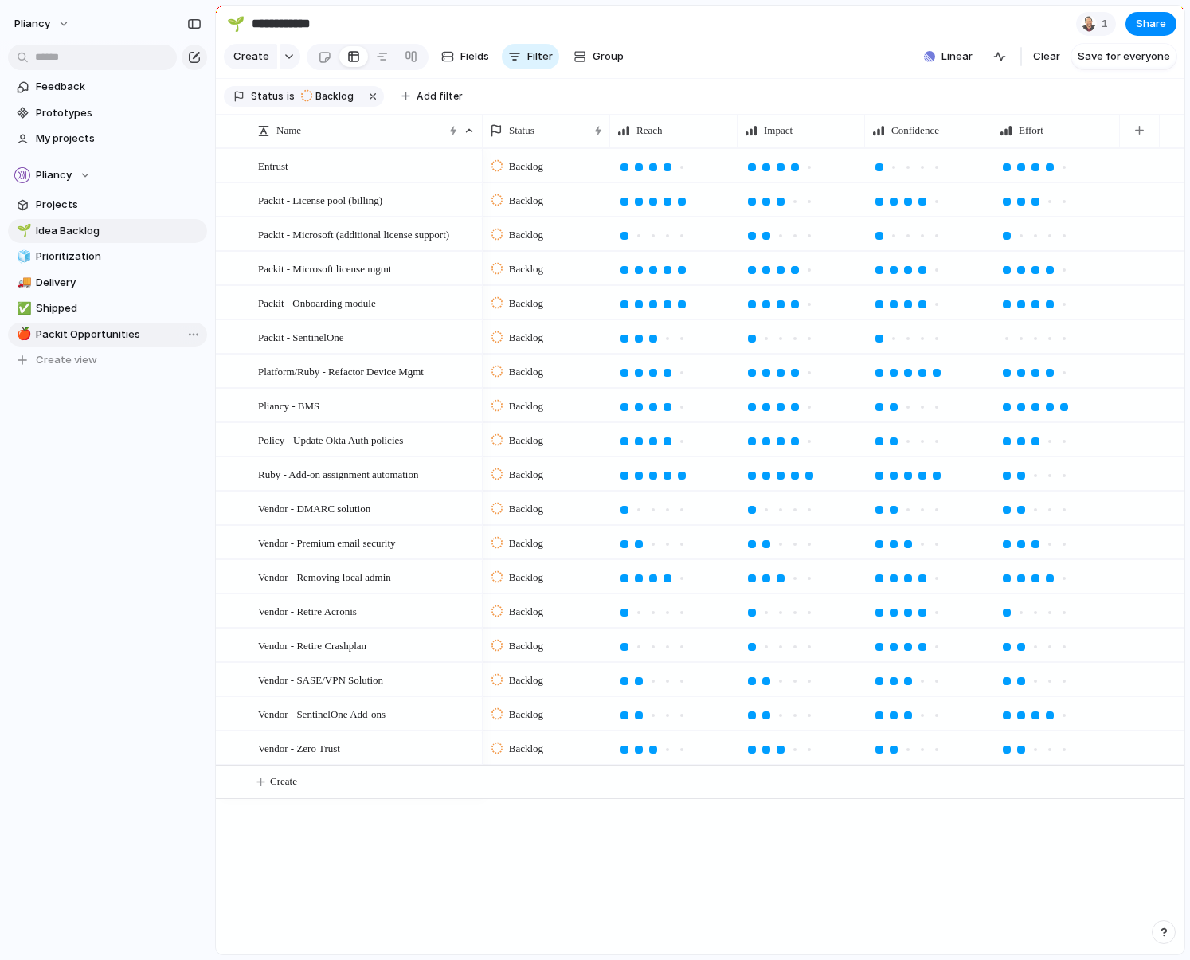
click at [99, 333] on span "Packit Opportunities" at bounding box center [119, 335] width 166 height 16
type input "**********"
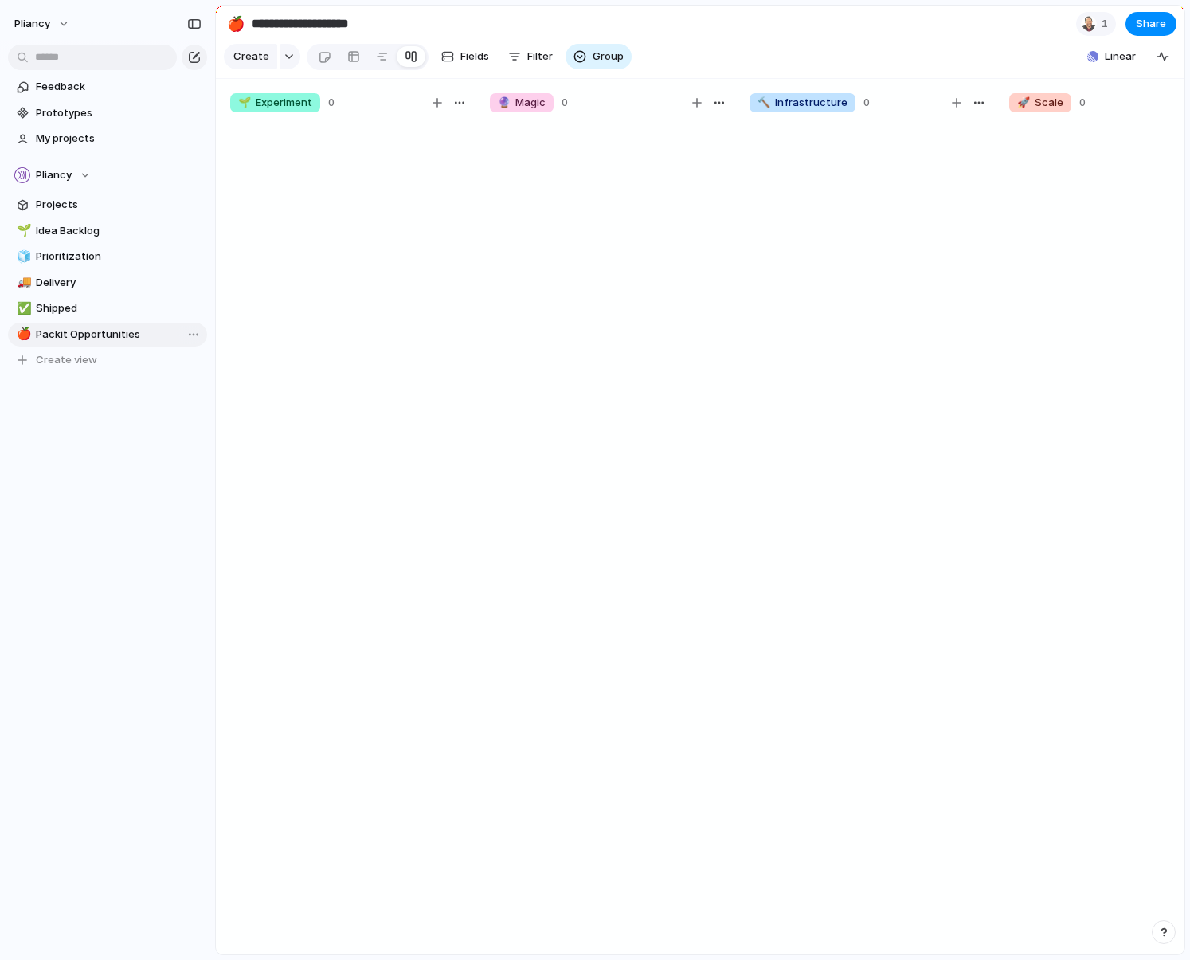
click at [93, 446] on div "Open in new tab Copy link Duplicate view Rename view Delete view" at bounding box center [595, 480] width 1190 height 960
click at [577, 63] on div "button" at bounding box center [580, 56] width 13 height 13
click at [751, 56] on div "Status Theme Opportunity Branch Owner Team Customer Effort Design ready Priorit…" at bounding box center [595, 480] width 1190 height 960
